Goal: Task Accomplishment & Management: Complete application form

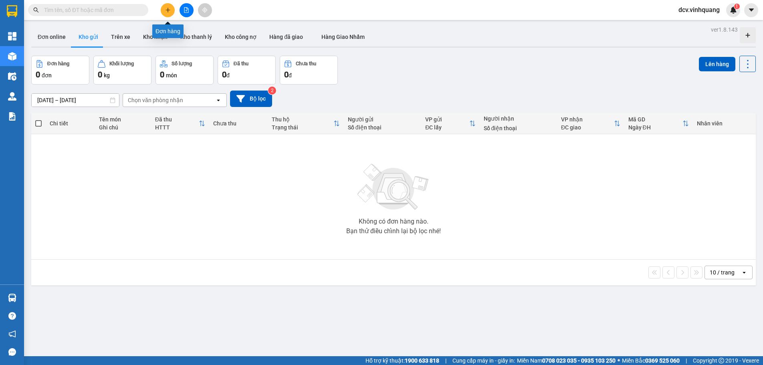
click at [169, 10] on icon "plus" at bounding box center [168, 10] width 6 height 6
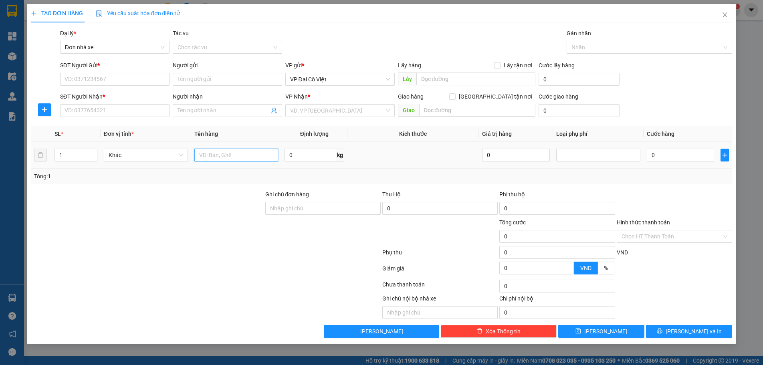
click at [227, 158] on input "text" at bounding box center [236, 155] width 84 height 13
type input "HỘP PK"
type input "4.5"
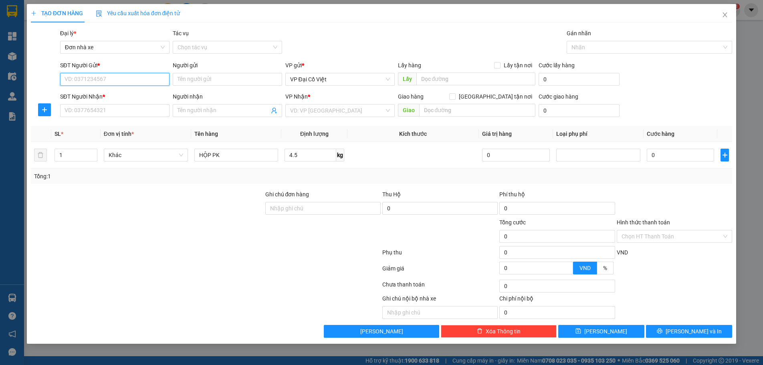
click at [85, 79] on input "SĐT Người Gửi *" at bounding box center [114, 79] width 109 height 13
type input "0941898666"
click at [100, 98] on div "0941898666 - huy" at bounding box center [115, 95] width 100 height 9
type input "huy"
type input "0971894222"
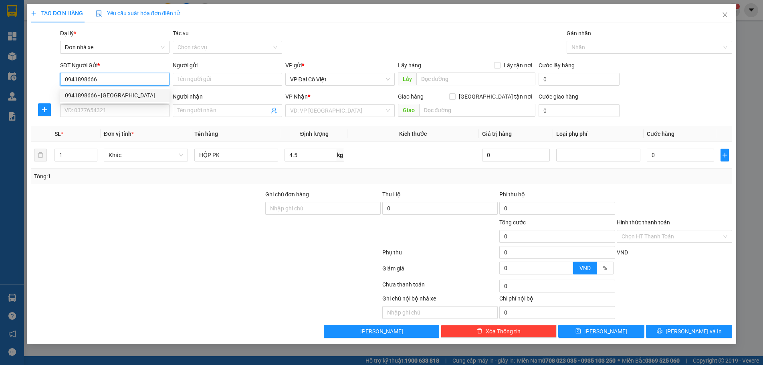
type input "vũ bê"
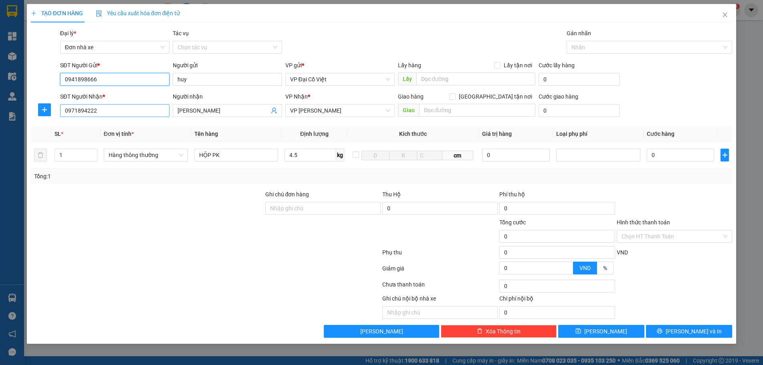
type input "0941898666"
click at [107, 108] on input "0971894222" at bounding box center [114, 110] width 109 height 13
type input "0974799422"
click at [215, 112] on input "vũ bê" at bounding box center [224, 110] width 92 height 9
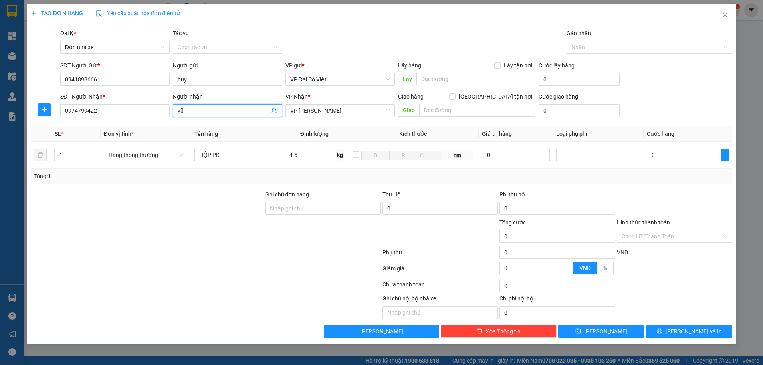
type input "v"
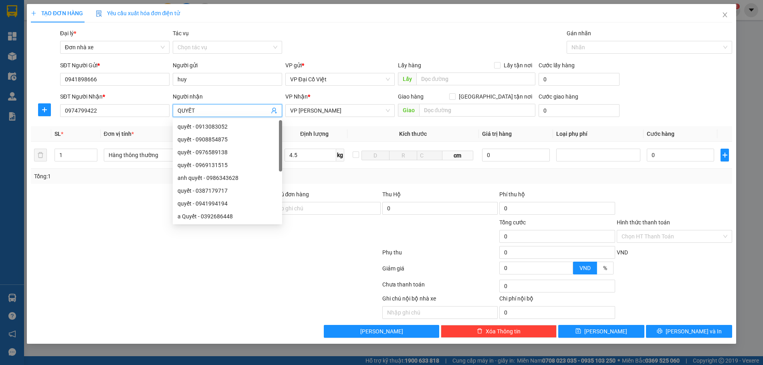
type input "QUYẾT"
click at [184, 312] on div at bounding box center [132, 306] width 205 height 25
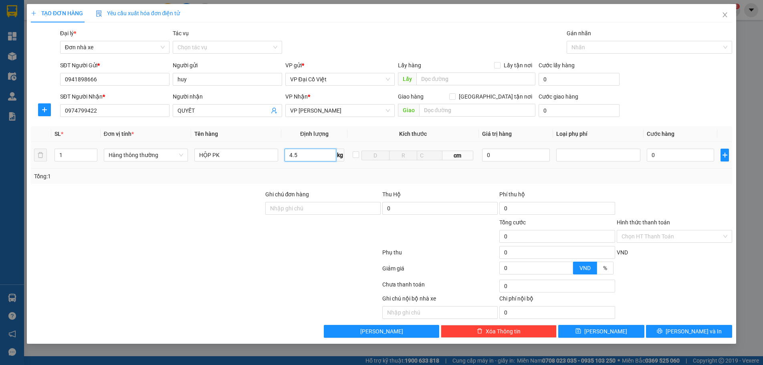
click at [328, 153] on input "4.5" at bounding box center [310, 155] width 51 height 13
type input "30.000"
click at [666, 190] on div at bounding box center [674, 204] width 117 height 28
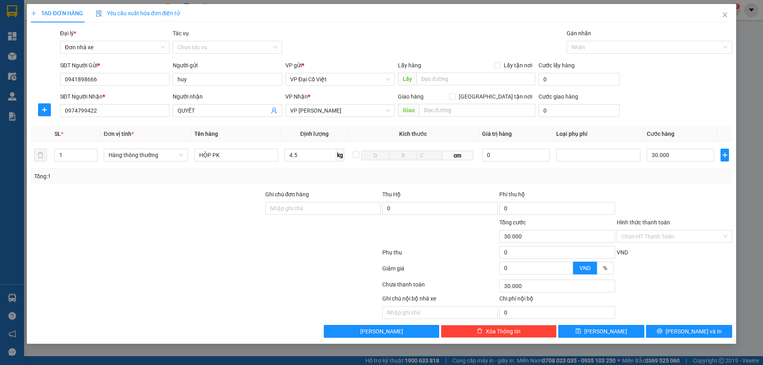
click at [186, 223] on div at bounding box center [147, 232] width 235 height 28
click at [693, 199] on div at bounding box center [674, 204] width 117 height 28
click at [686, 328] on span "Lưu và In" at bounding box center [694, 331] width 56 height 9
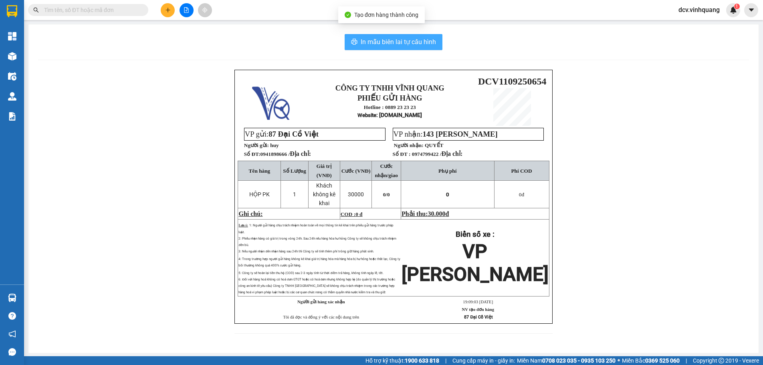
click at [395, 40] on span "In mẫu biên lai tự cấu hình" at bounding box center [398, 42] width 75 height 10
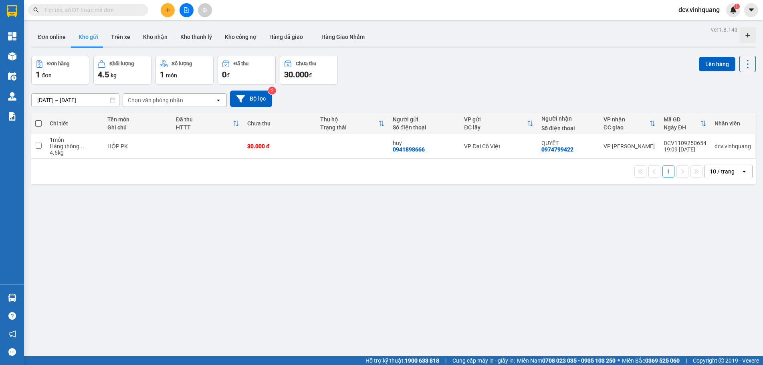
click at [230, 239] on div "ver 1.8.143 Đơn online Kho gửi Trên xe Kho nhận Kho thanh lý Kho công nợ Hàng đ…" at bounding box center [393, 206] width 731 height 365
click at [555, 152] on div "0974799422" at bounding box center [558, 149] width 32 height 6
copy div "0974799422"
click at [89, 10] on input "text" at bounding box center [91, 10] width 95 height 9
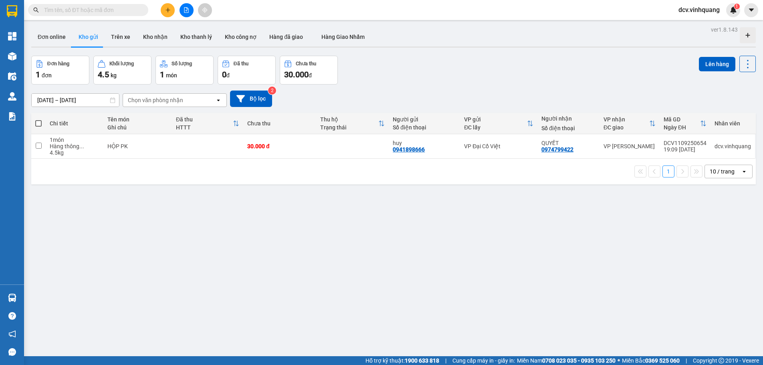
paste input "0974799422"
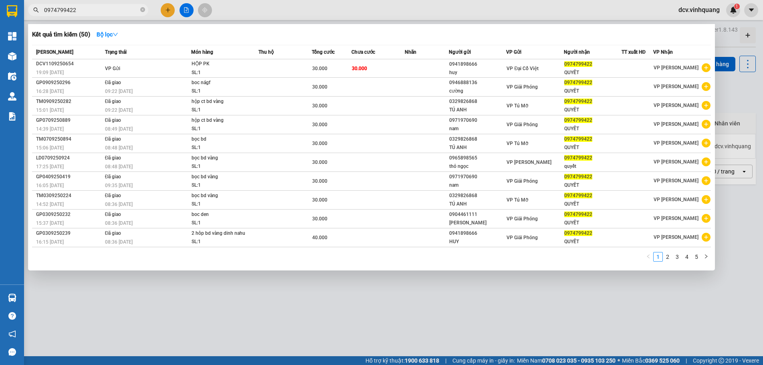
type input "0974799422"
click at [384, 1] on div at bounding box center [381, 182] width 763 height 365
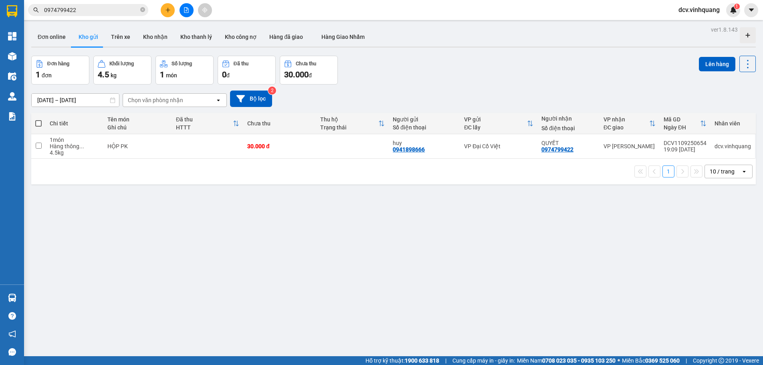
click at [40, 121] on span at bounding box center [38, 123] width 6 height 6
click at [38, 119] on input "checkbox" at bounding box center [38, 119] width 0 height 0
checkbox input "true"
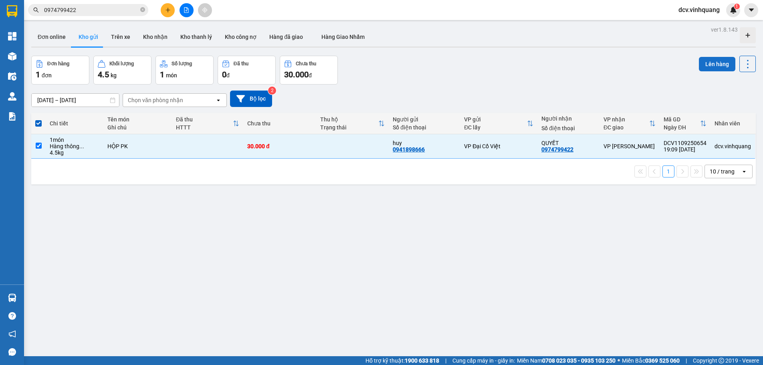
click at [713, 61] on button "Lên hàng" at bounding box center [717, 64] width 36 height 14
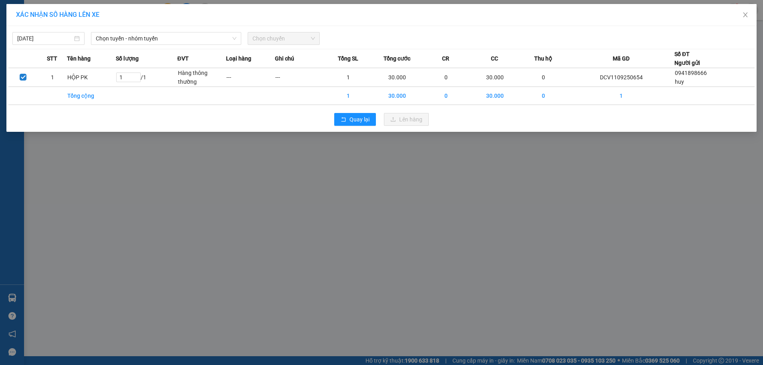
click at [148, 31] on div "11/09/2025 Chọn tuyến - nhóm tuyến Chọn chuyến" at bounding box center [381, 36] width 747 height 17
click at [149, 38] on span "Chọn tuyến - nhóm tuyến" at bounding box center [166, 38] width 141 height 12
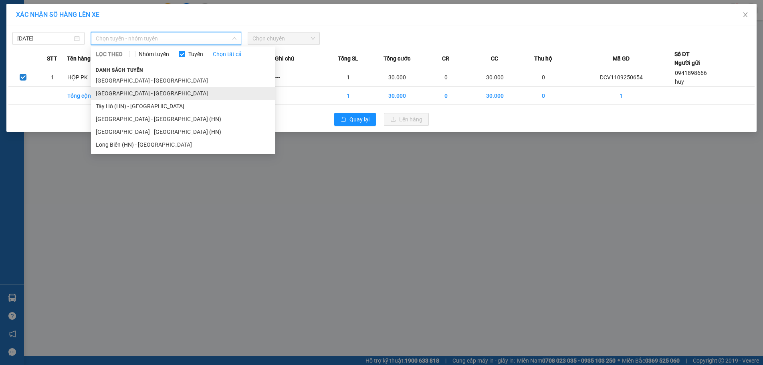
click at [128, 93] on li "Hà Nội - Thanh Hóa" at bounding box center [183, 93] width 184 height 13
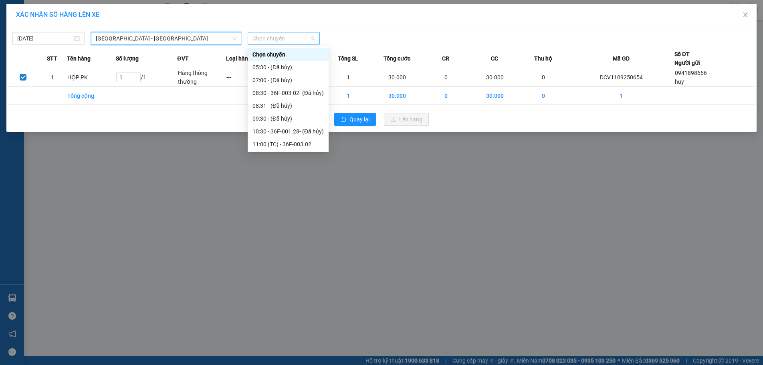
click at [296, 40] on span "Chọn chuyến" at bounding box center [284, 38] width 63 height 12
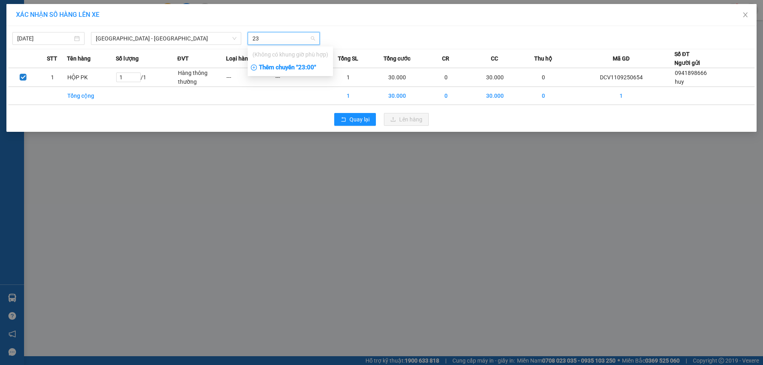
type input "2"
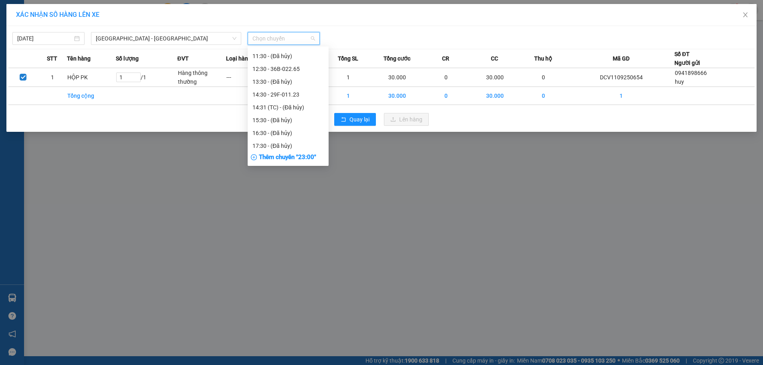
scroll to position [141, 0]
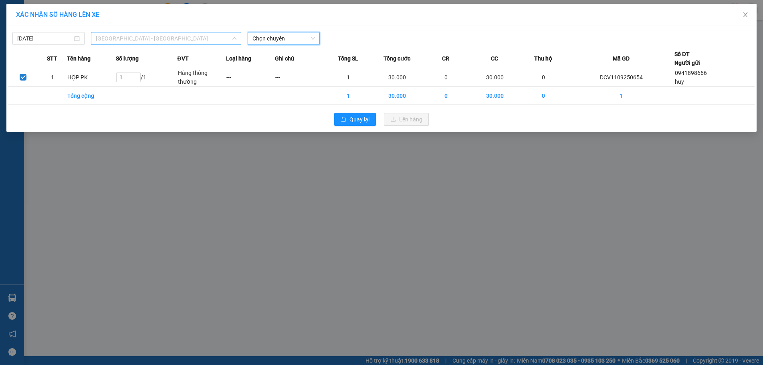
click at [146, 42] on span "Hà Nội - Thanh Hóa" at bounding box center [166, 38] width 141 height 12
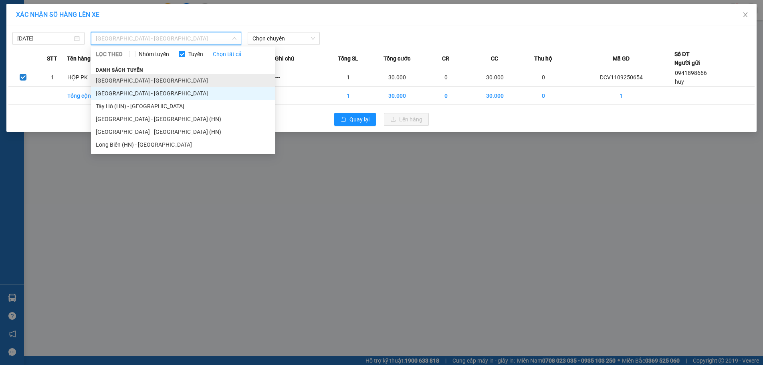
type input "T"
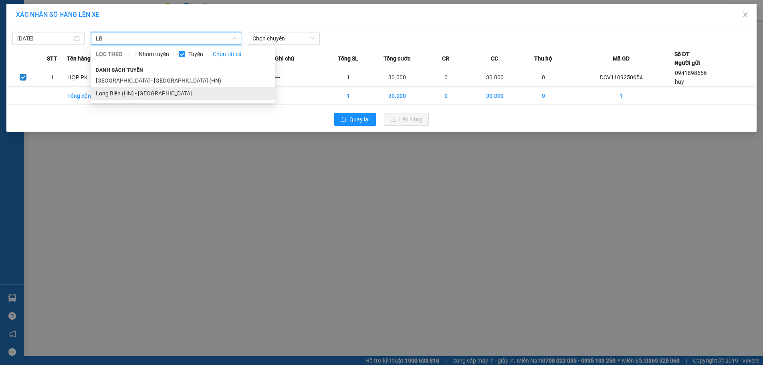
type input "LB"
click at [128, 95] on li "Long Biên (HN) - Thanh Hóa" at bounding box center [183, 93] width 184 height 13
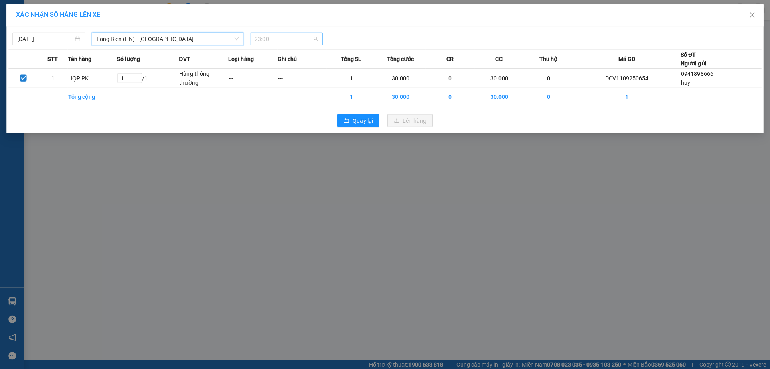
scroll to position [0, 0]
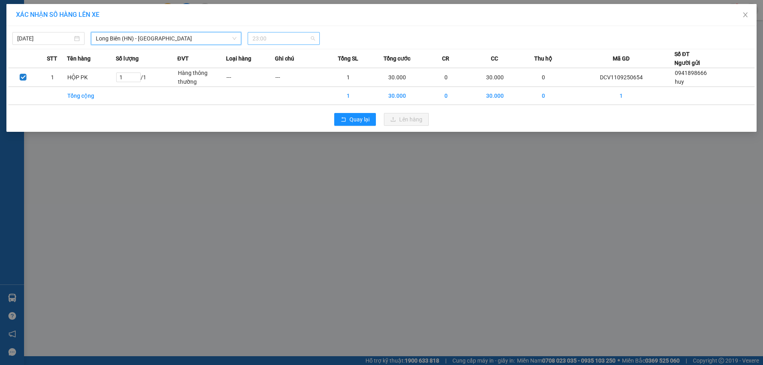
click at [290, 39] on span "23:00" at bounding box center [284, 38] width 63 height 12
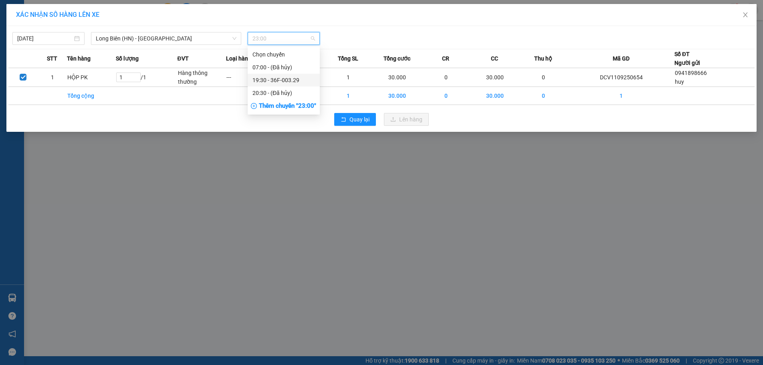
click at [291, 79] on div "19:30 - 36F-003.29" at bounding box center [284, 80] width 63 height 9
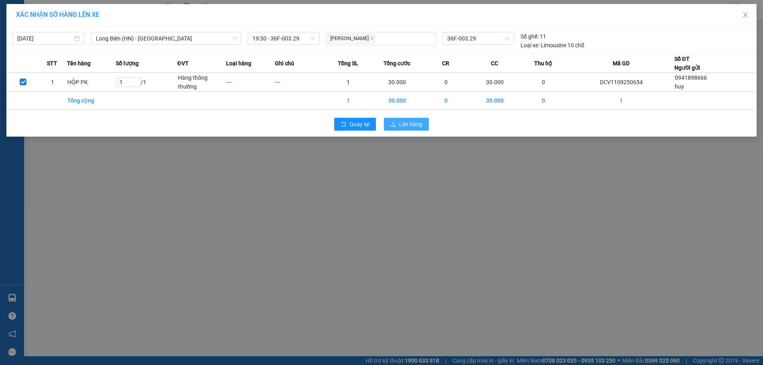
click at [414, 122] on span "Lên hàng" at bounding box center [410, 124] width 23 height 9
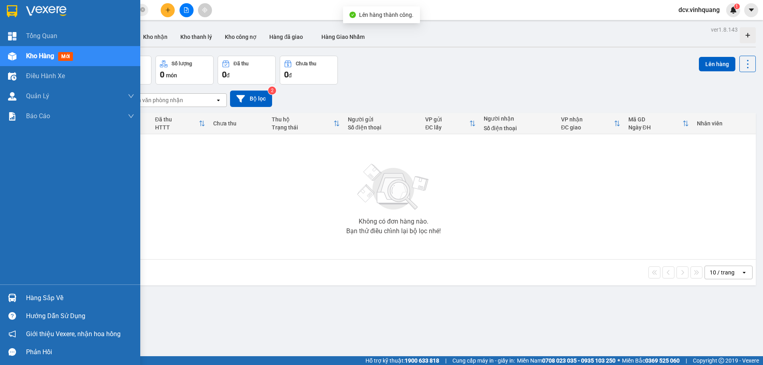
click at [12, 294] on img at bounding box center [12, 298] width 8 height 8
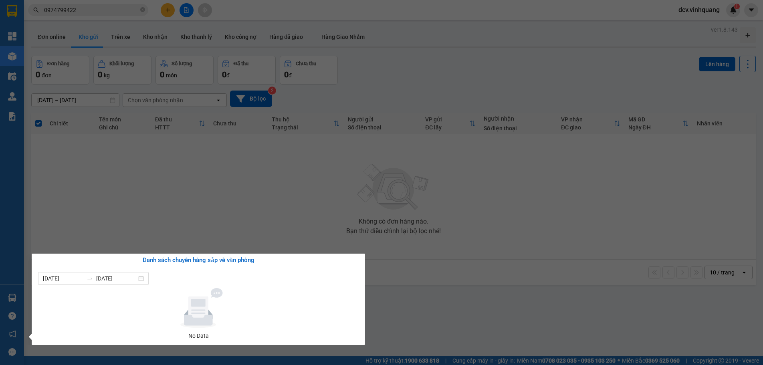
click at [279, 200] on section "Kết quả tìm kiếm ( 50 ) Bộ lọc Mã ĐH Trạng thái Món hàng Thu hộ Tổng cước Chưa …" at bounding box center [381, 182] width 763 height 365
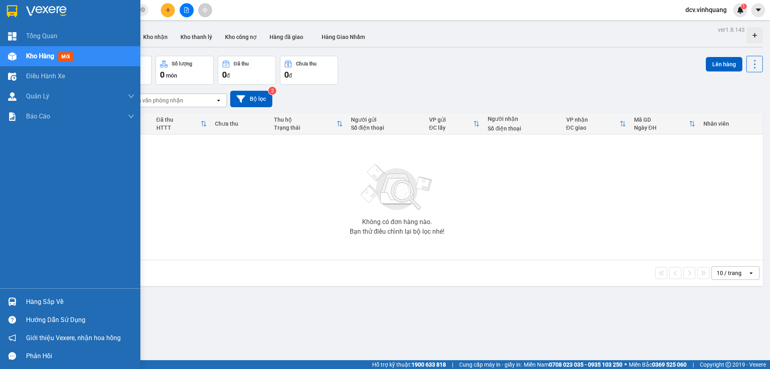
click at [14, 297] on img at bounding box center [12, 301] width 8 height 8
